Goal: Find specific page/section

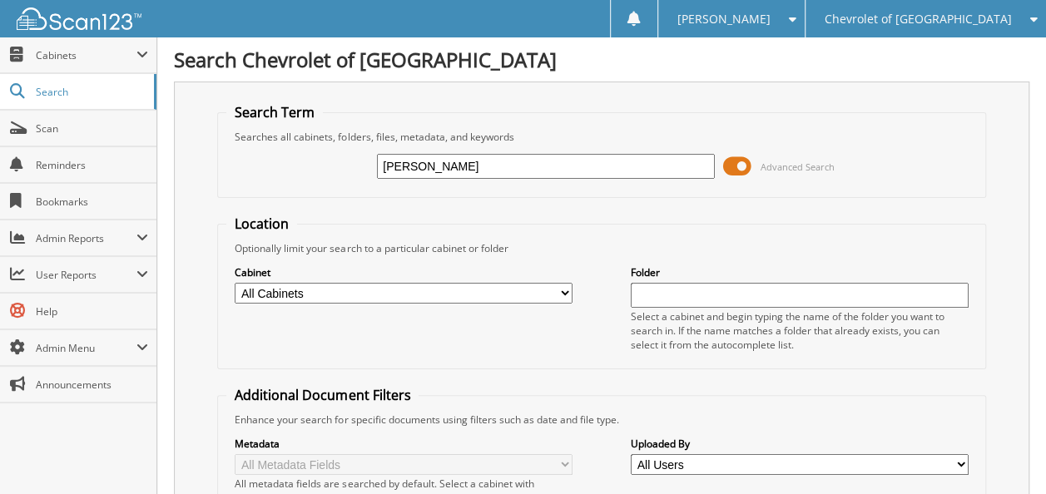
type input "[PERSON_NAME]"
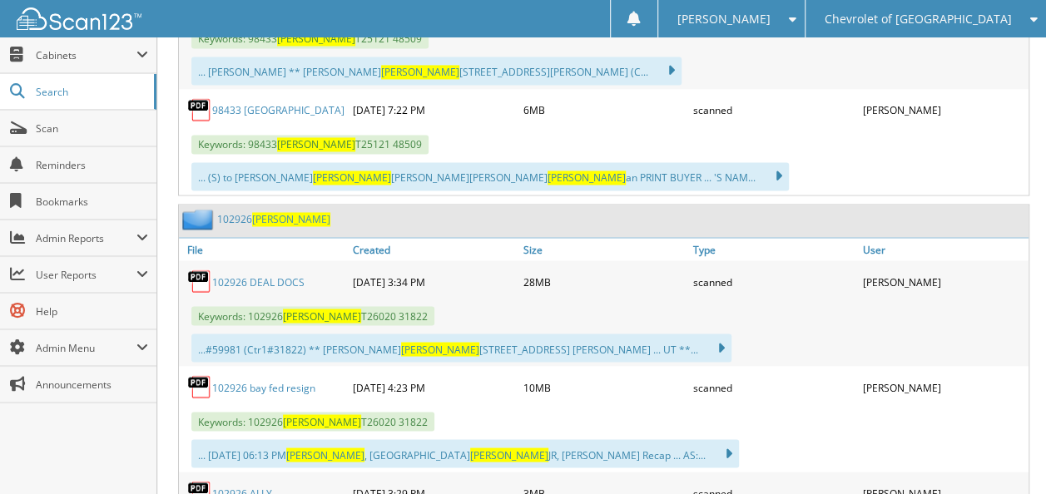
scroll to position [1331, 0]
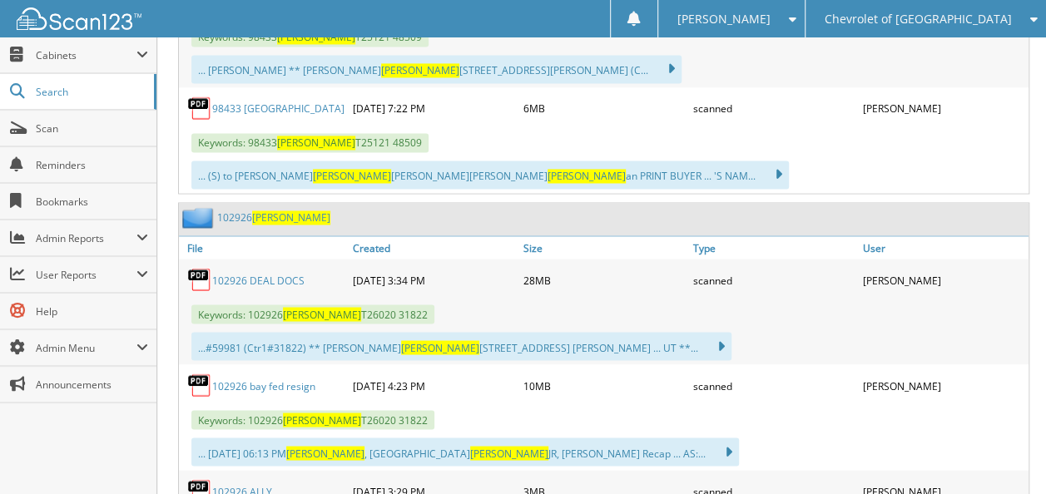
click at [245, 273] on link "102926 DEAL DOCS" at bounding box center [258, 280] width 92 height 14
